Goal: Task Accomplishment & Management: Manage account settings

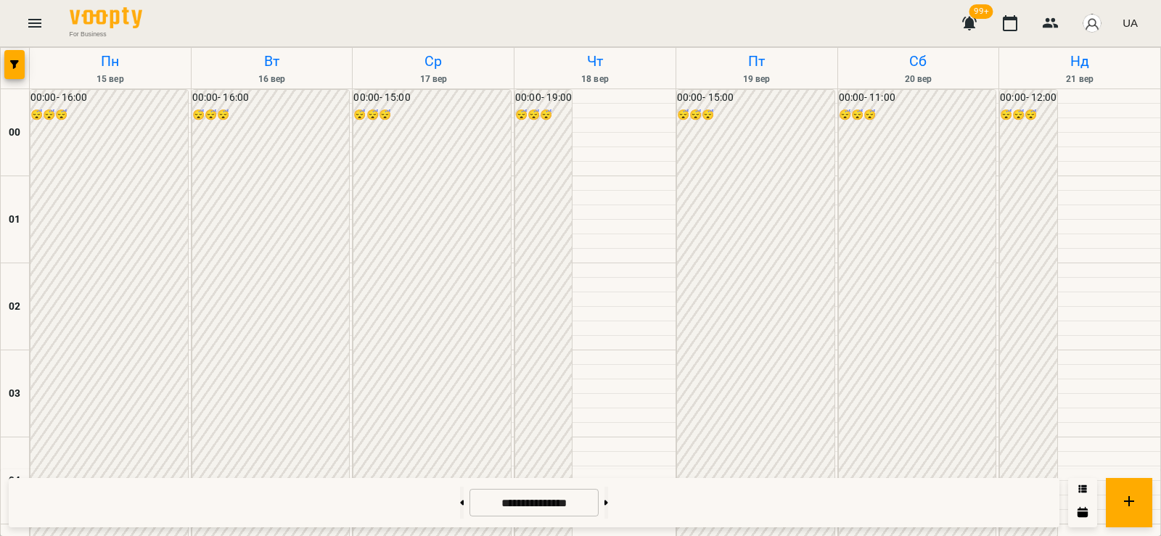
scroll to position [1523, 0]
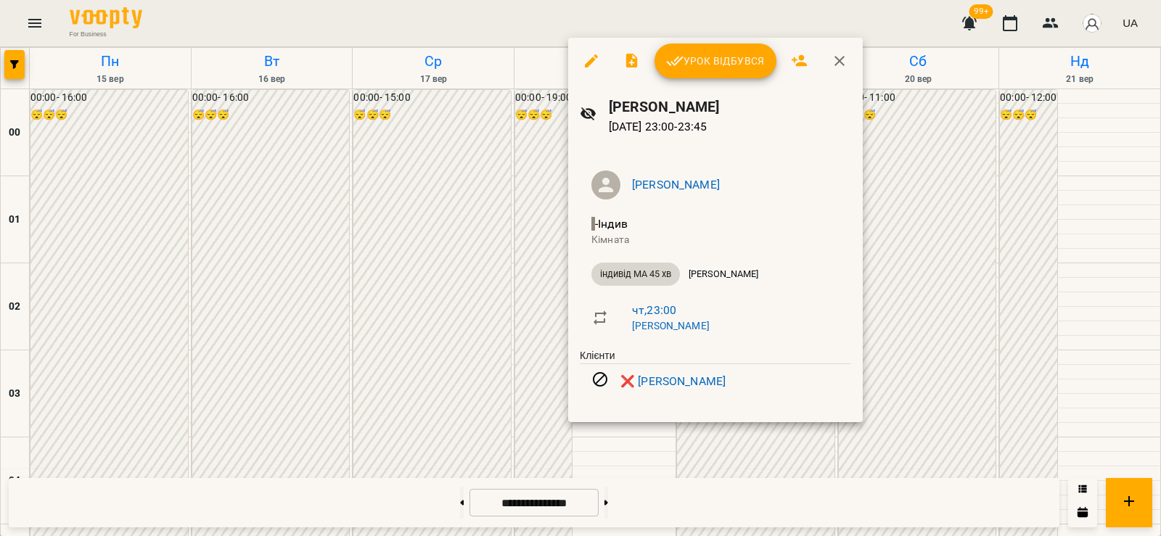
click at [707, 434] on div at bounding box center [580, 268] width 1161 height 536
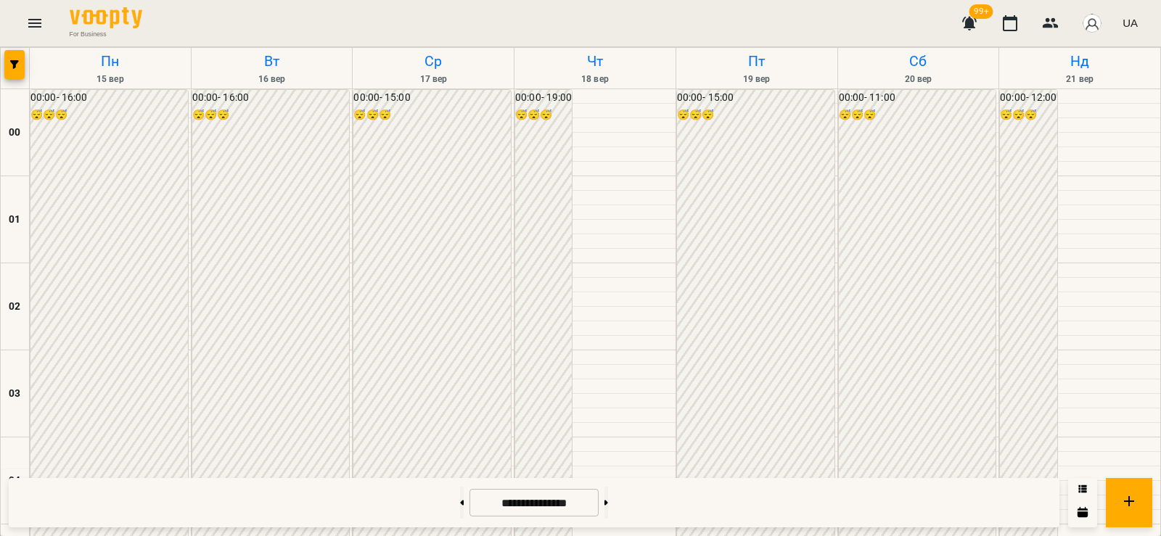
scroll to position [1544, 0]
click at [460, 501] on button at bounding box center [462, 503] width 4 height 32
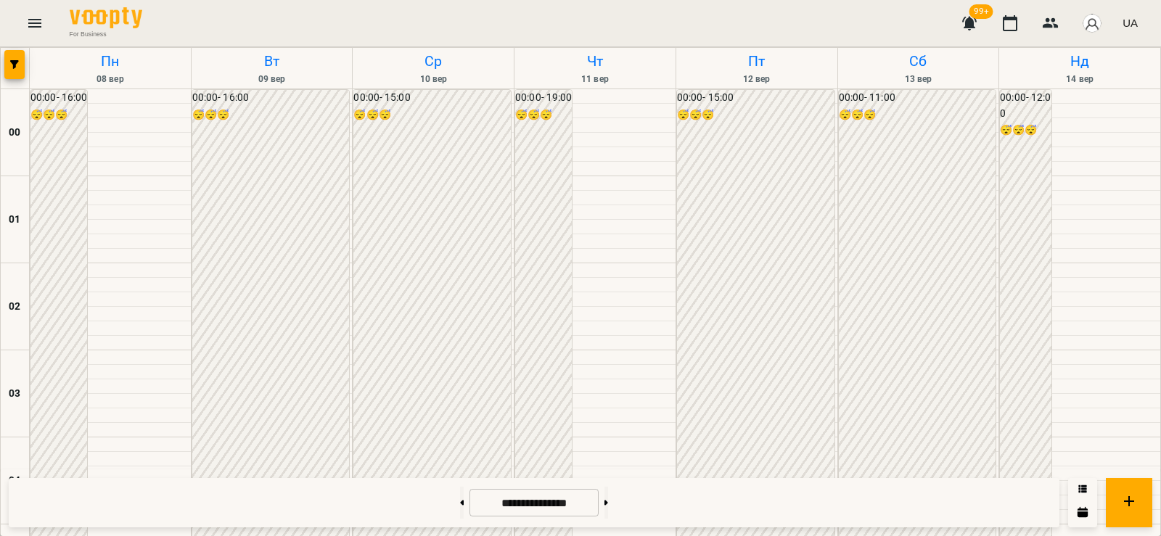
scroll to position [1206, 0]
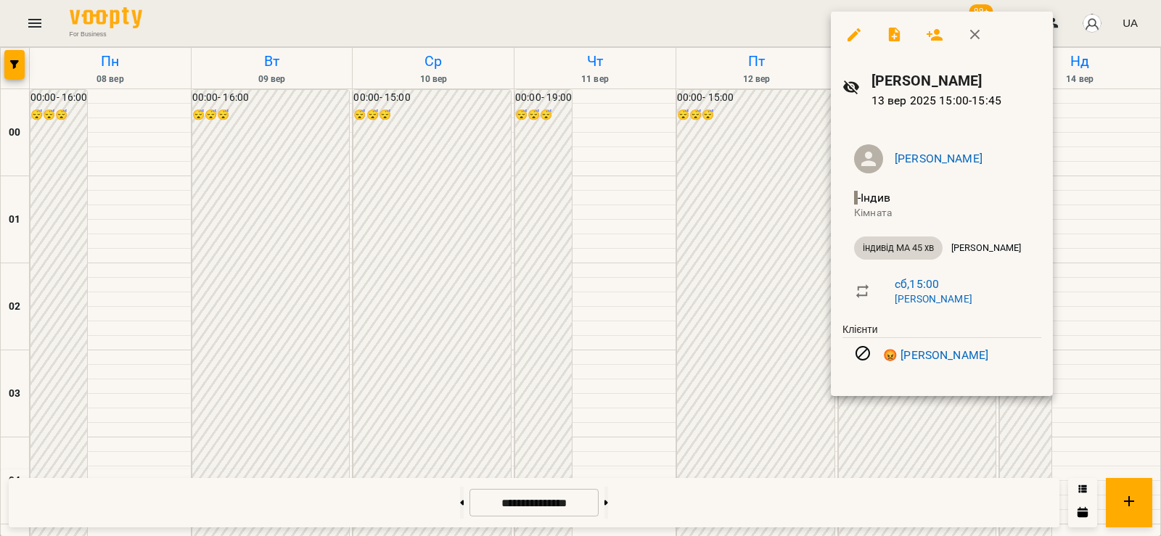
click at [749, 309] on div at bounding box center [580, 268] width 1161 height 536
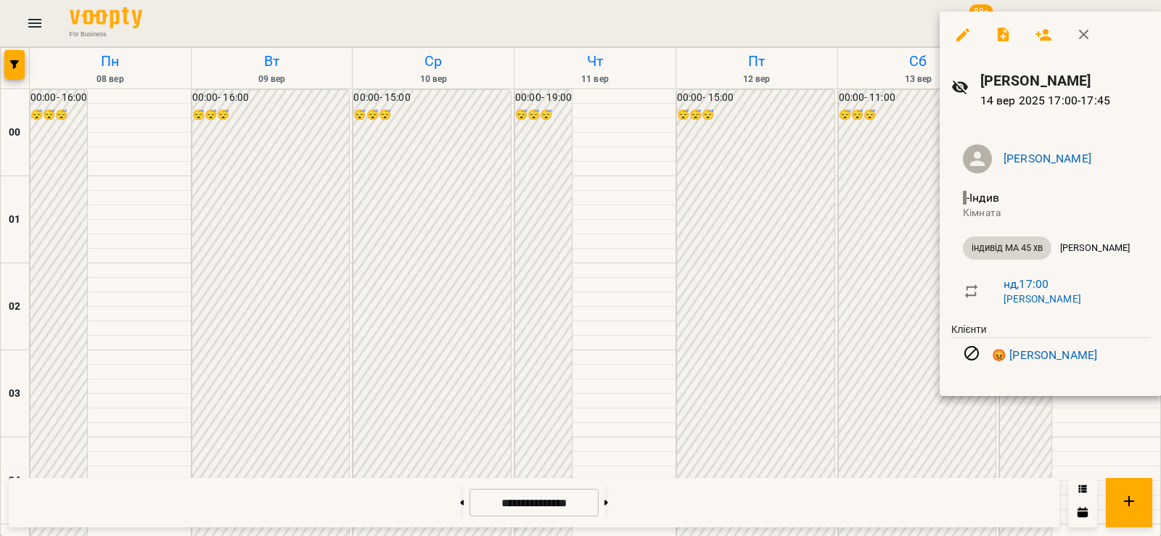
click at [657, 319] on div at bounding box center [580, 268] width 1161 height 536
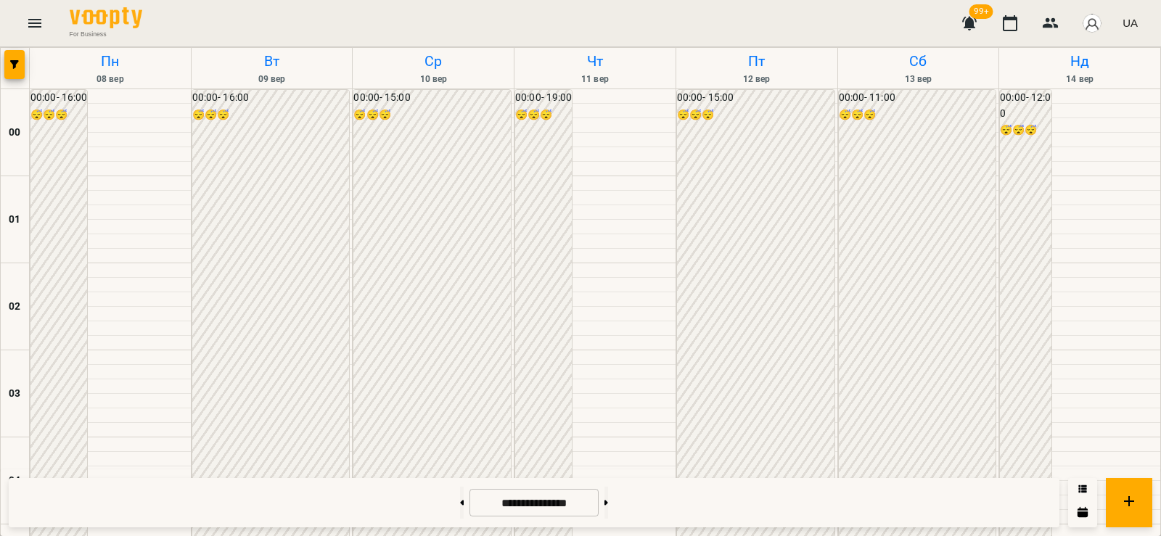
scroll to position [1375, 0]
click at [608, 505] on button at bounding box center [606, 503] width 4 height 32
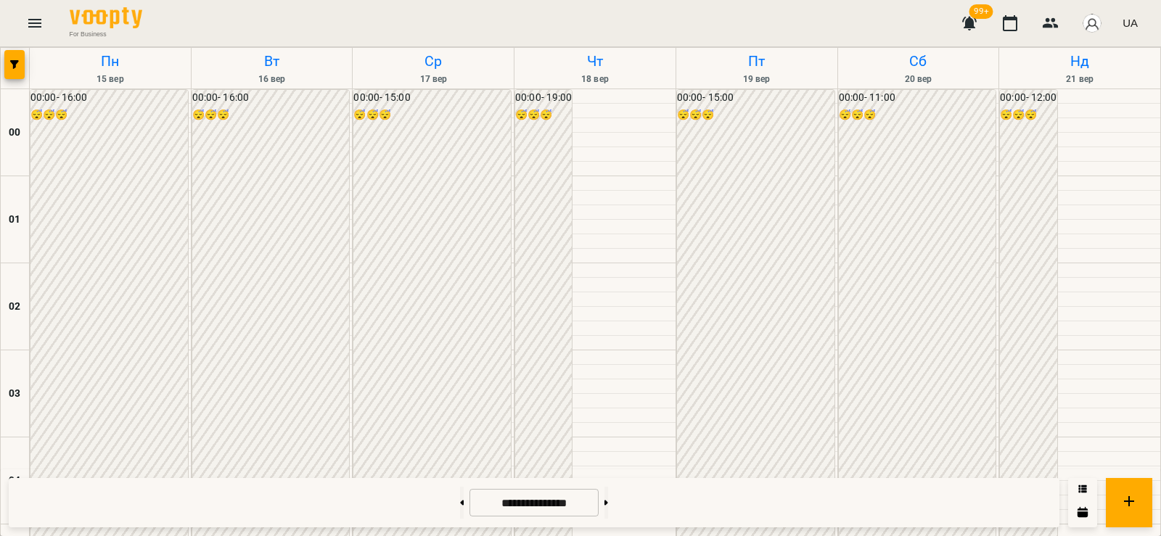
scroll to position [1206, 0]
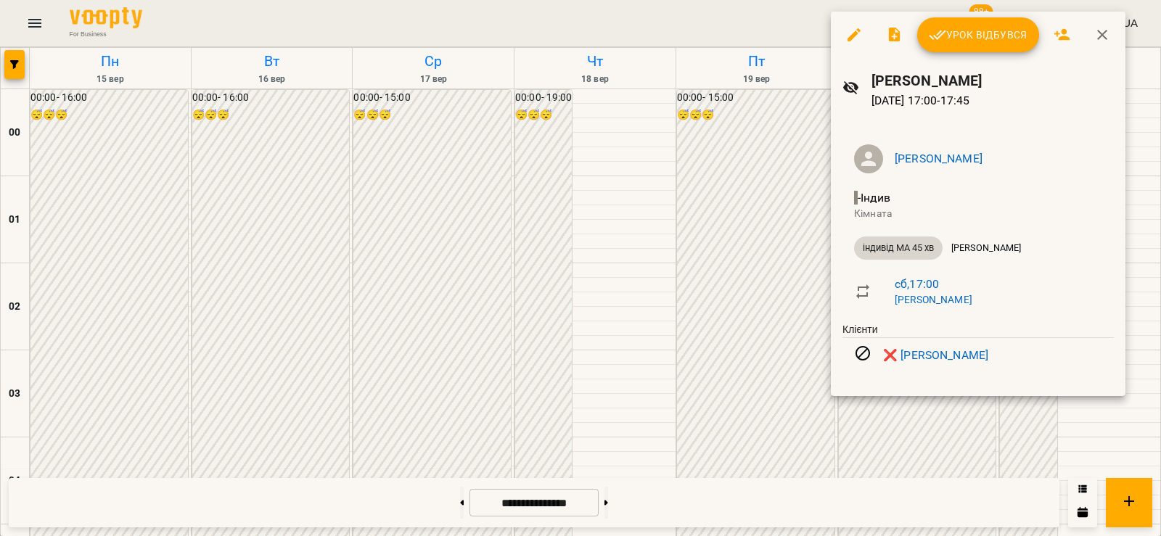
click at [722, 323] on div at bounding box center [580, 268] width 1161 height 536
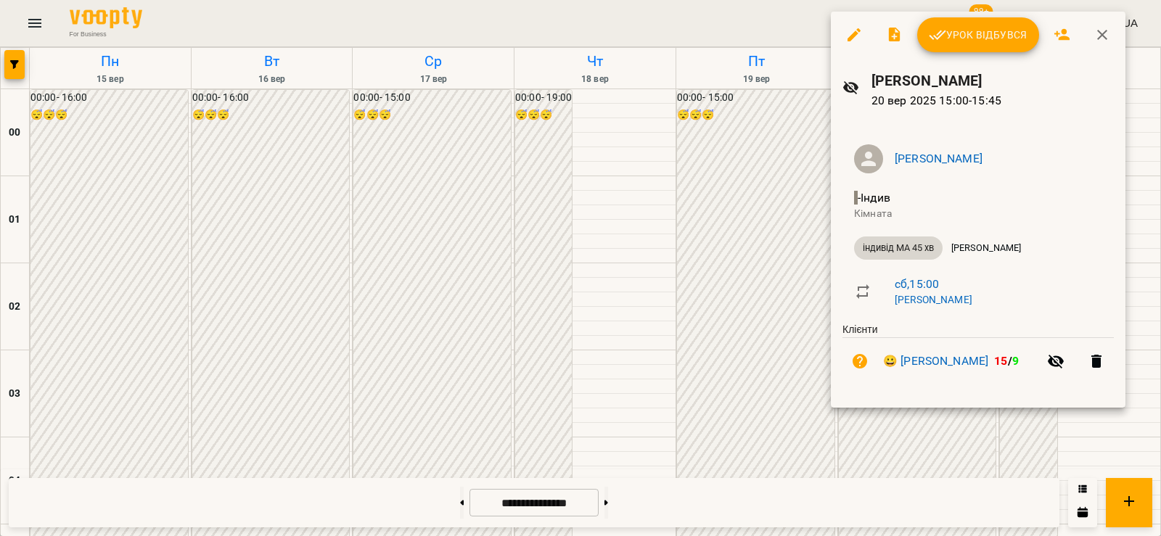
click at [732, 308] on div at bounding box center [580, 268] width 1161 height 536
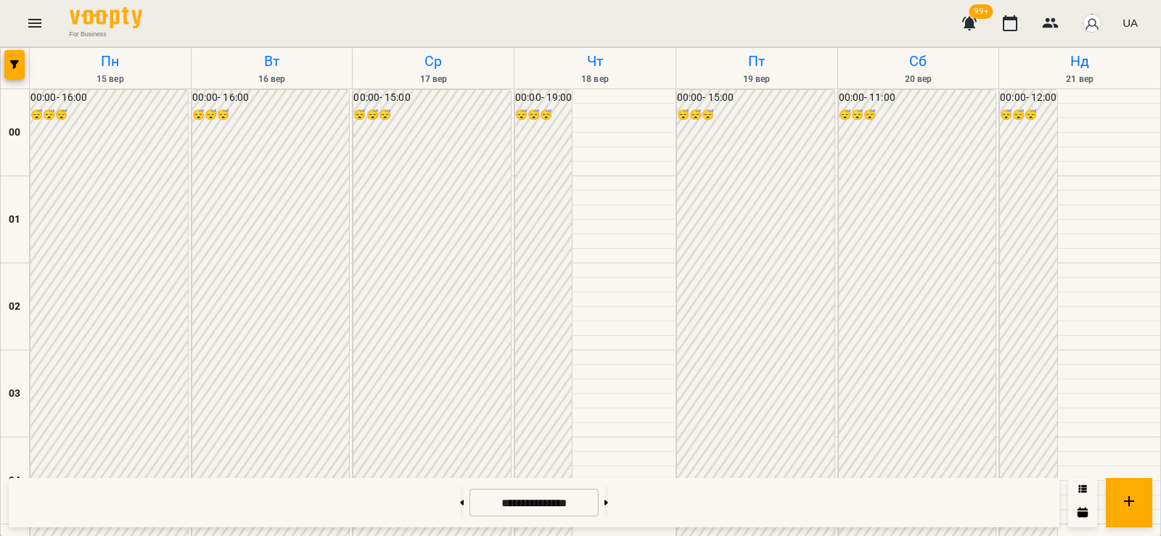
scroll to position [1544, 0]
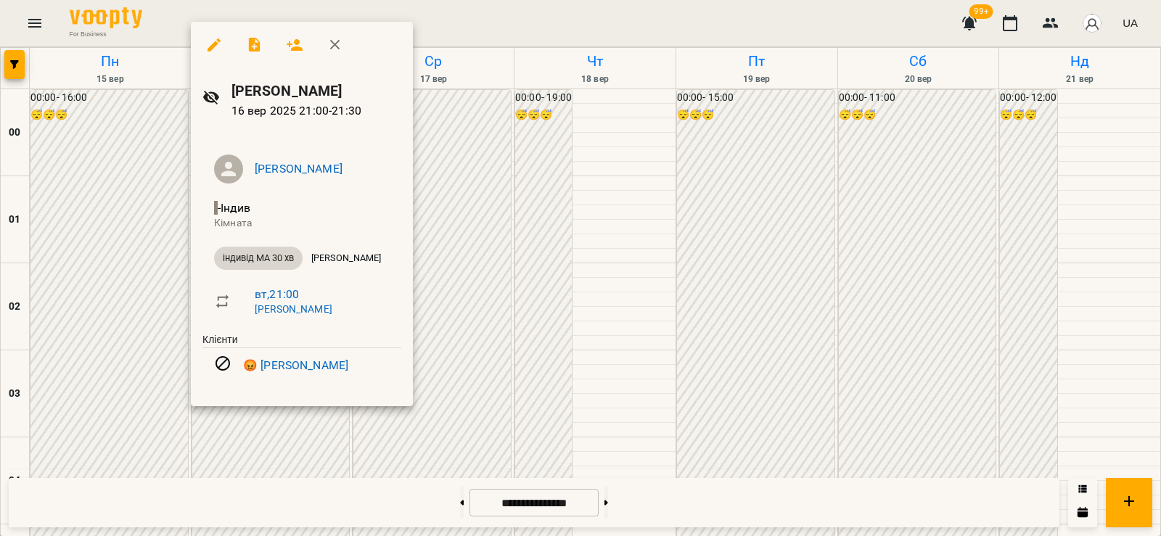
click at [180, 451] on div at bounding box center [580, 268] width 1161 height 536
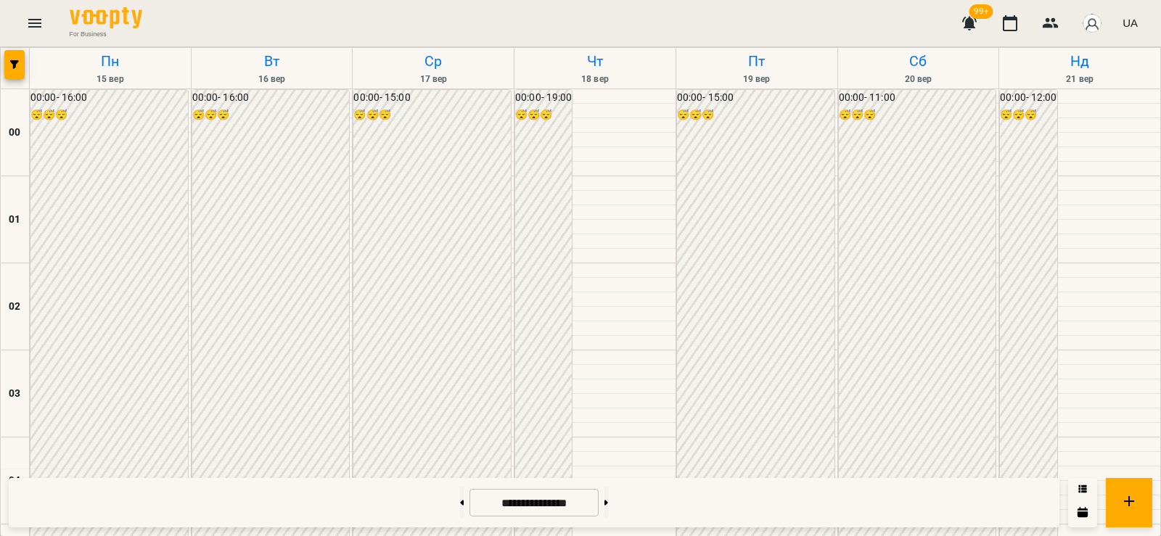
scroll to position [1375, 0]
click at [608, 505] on button at bounding box center [606, 503] width 4 height 32
click at [454, 506] on div at bounding box center [461, 503] width 15 height 32
click at [460, 501] on button at bounding box center [462, 503] width 4 height 32
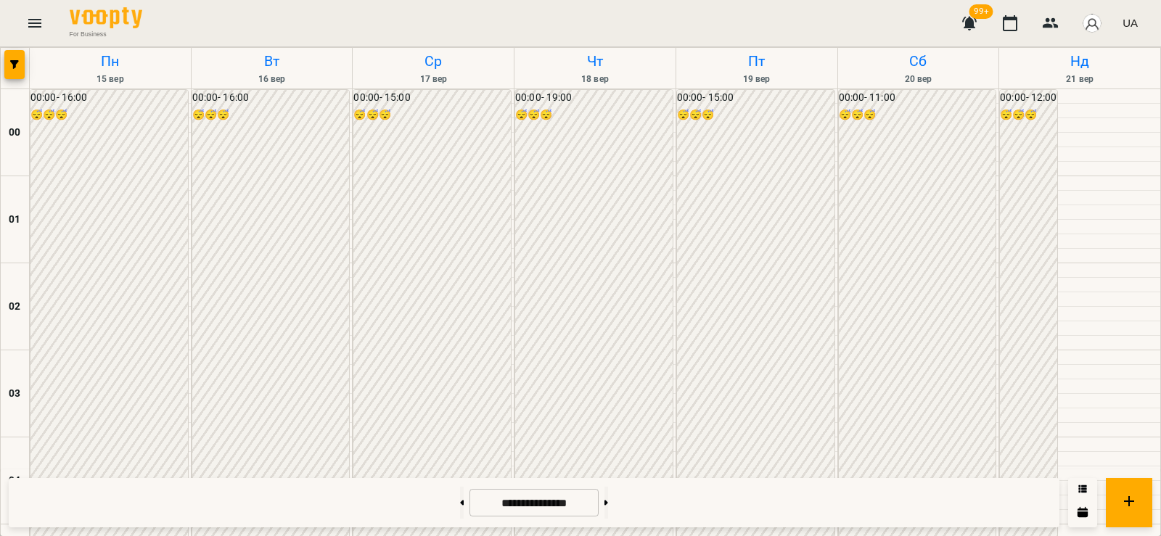
scroll to position [1708, 0]
click at [608, 495] on button at bounding box center [606, 503] width 4 height 32
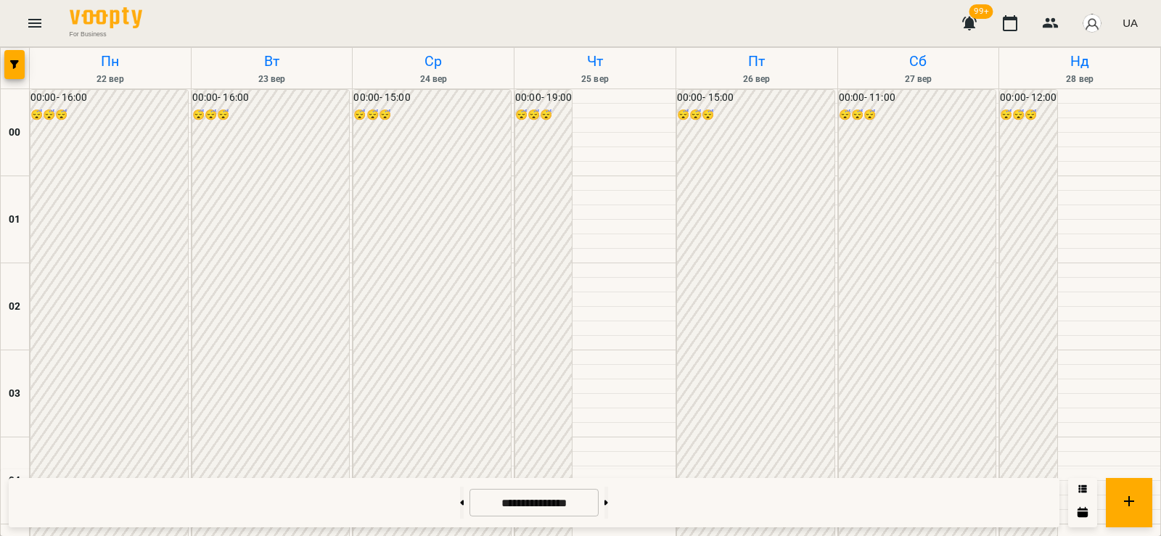
scroll to position [1539, 0]
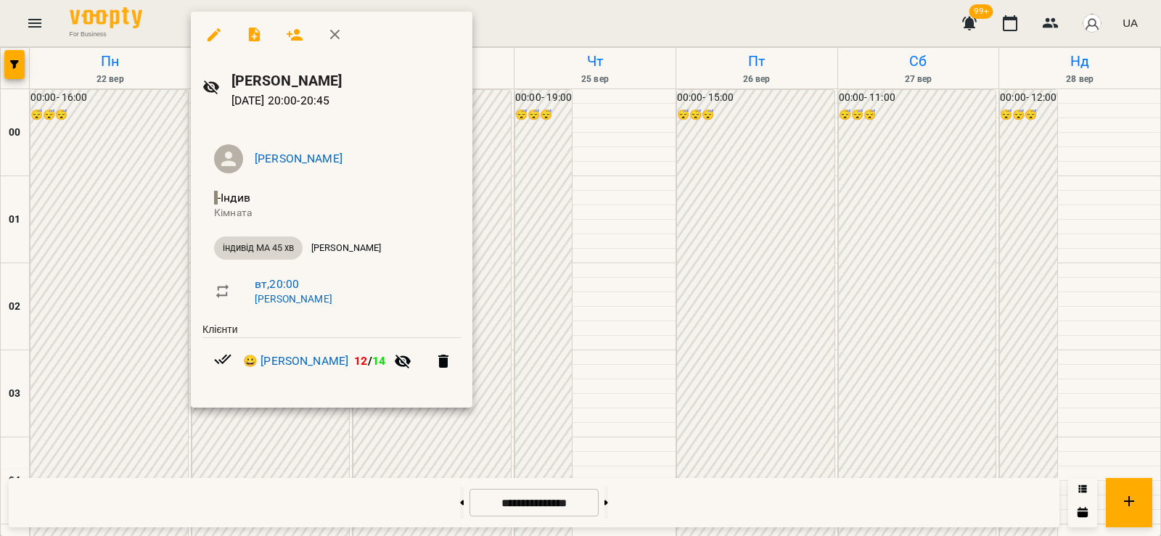
click at [128, 348] on div at bounding box center [580, 268] width 1161 height 536
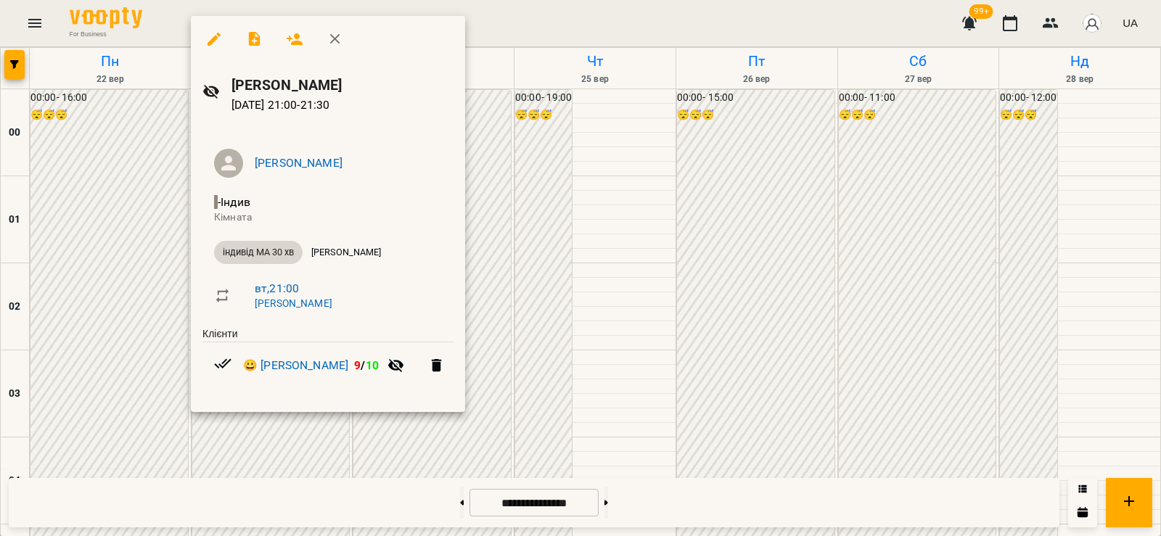
click at [191, 457] on div at bounding box center [580, 268] width 1161 height 536
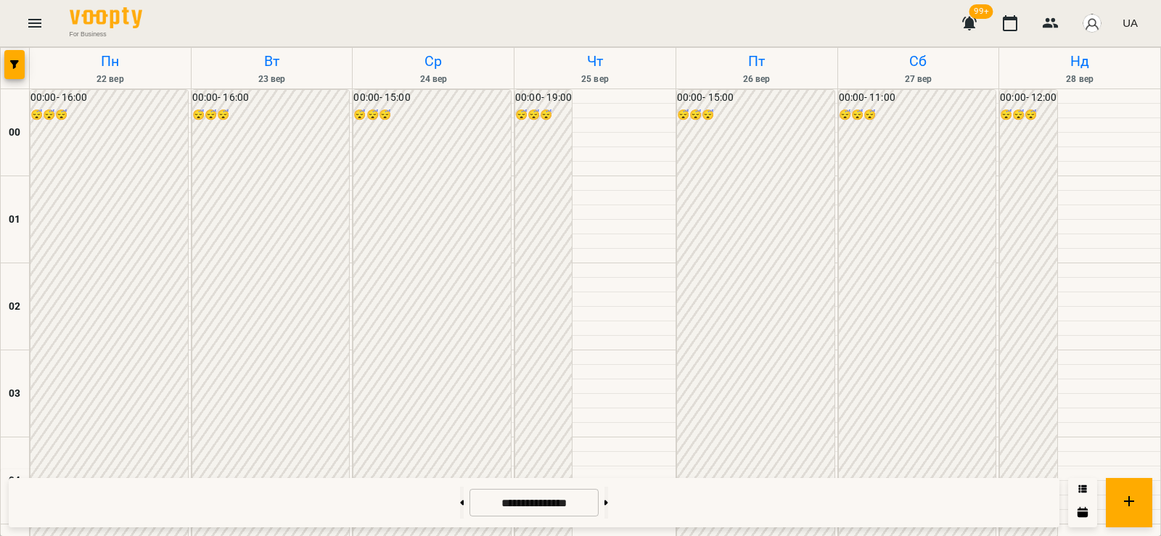
scroll to position [1708, 0]
click at [460, 497] on button at bounding box center [462, 503] width 4 height 32
type input "**********"
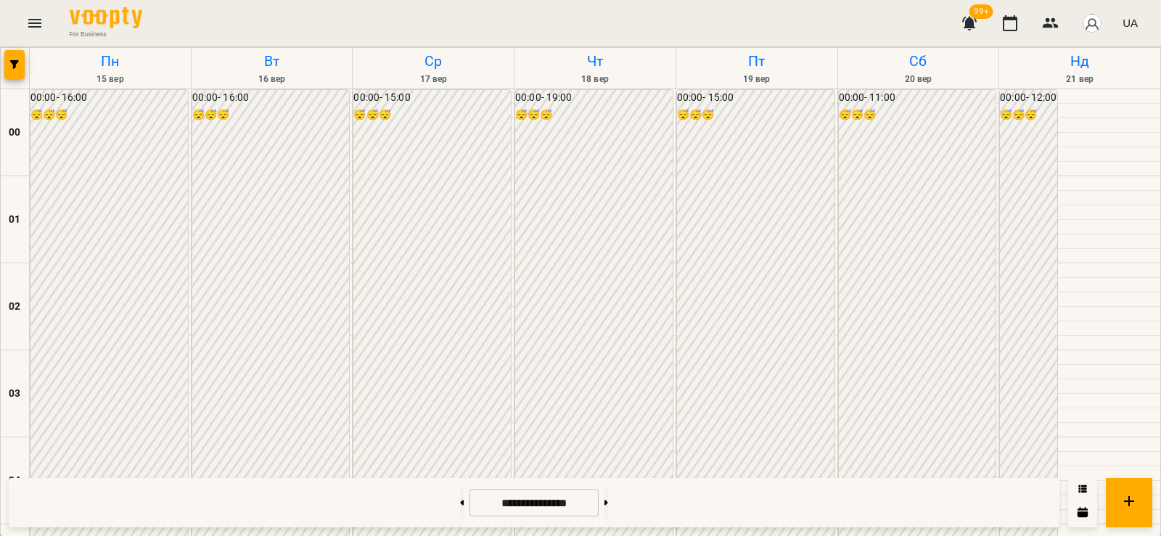
scroll to position [1539, 0]
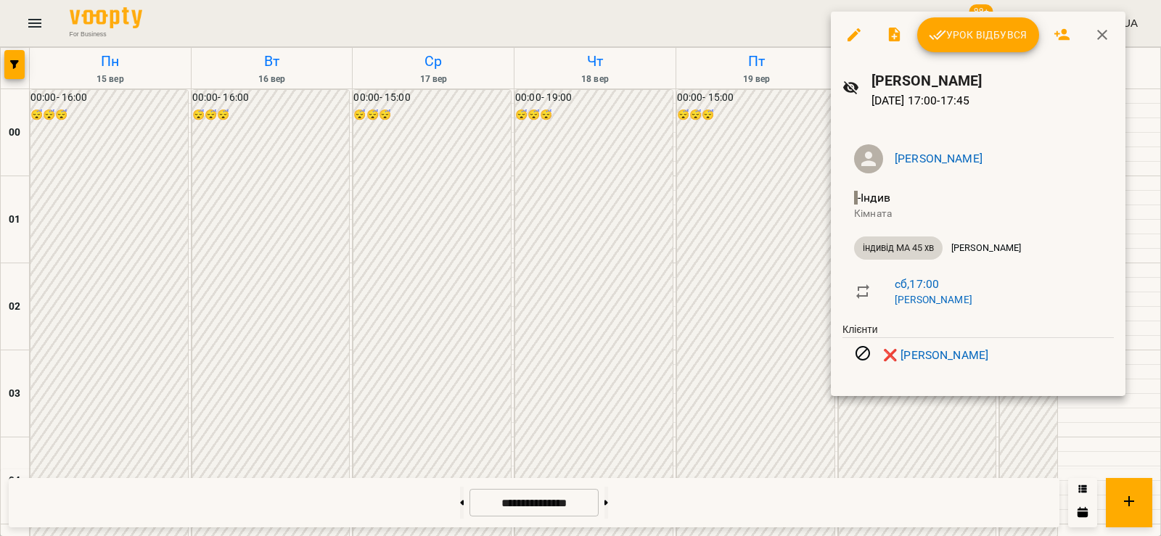
click at [667, 156] on div at bounding box center [580, 268] width 1161 height 536
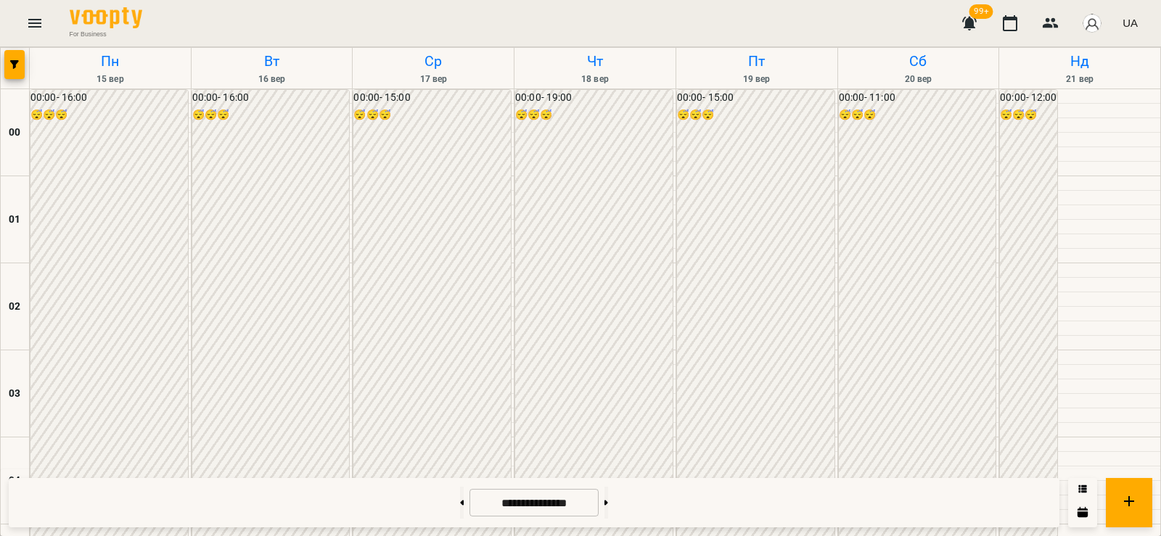
scroll to position [1016, 0]
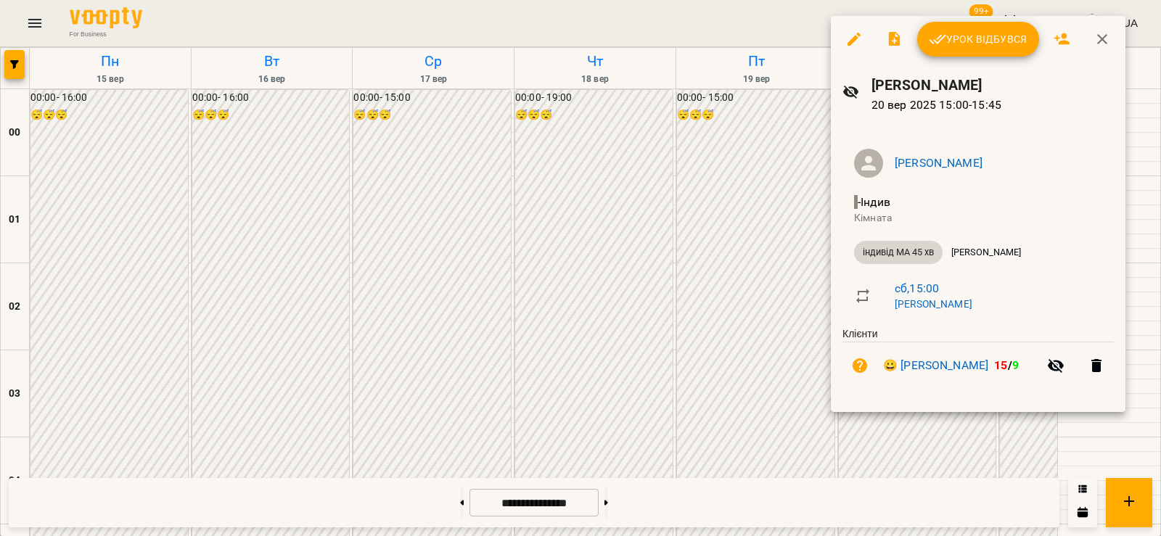
drag, startPoint x: 489, startPoint y: 281, endPoint x: 498, endPoint y: 282, distance: 9.5
click at [490, 281] on div at bounding box center [580, 268] width 1161 height 536
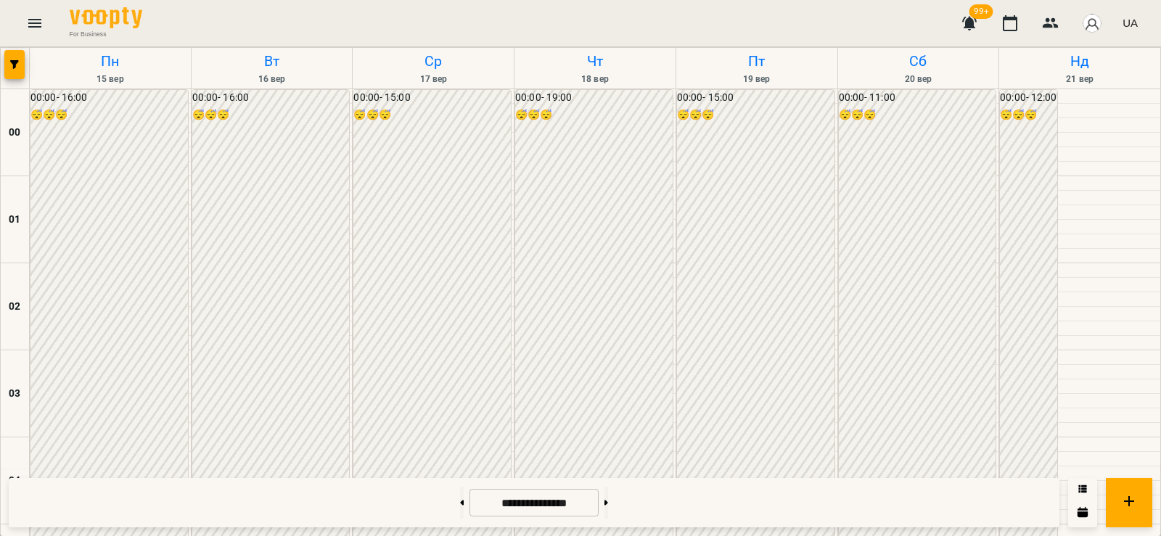
scroll to position [1692, 0]
